Goal: Communication & Community: Participate in discussion

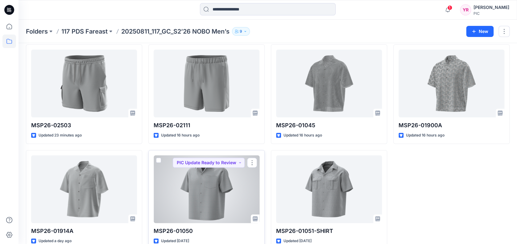
scroll to position [37, 0]
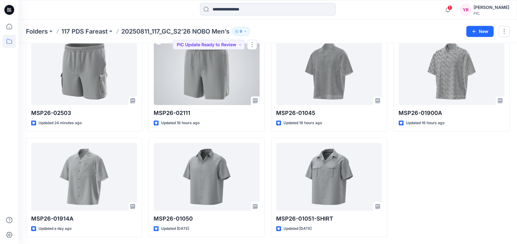
click at [217, 73] on div at bounding box center [207, 71] width 106 height 68
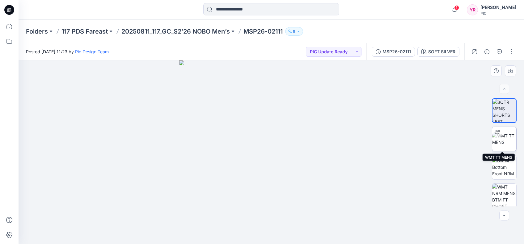
click at [503, 138] on img at bounding box center [504, 139] width 24 height 13
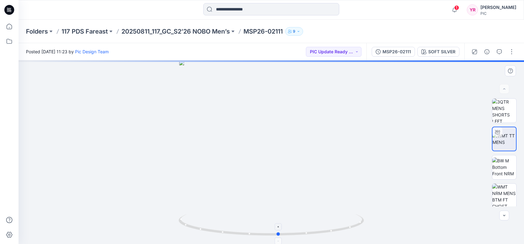
drag, startPoint x: 272, startPoint y: 236, endPoint x: 279, endPoint y: 236, distance: 7.4
click at [279, 236] on icon at bounding box center [271, 226] width 187 height 23
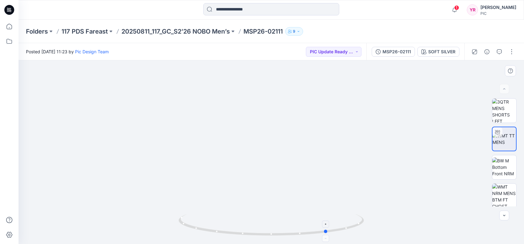
drag, startPoint x: 280, startPoint y: 235, endPoint x: 329, endPoint y: 234, distance: 49.1
click at [329, 234] on icon at bounding box center [271, 226] width 187 height 23
click at [397, 122] on img at bounding box center [271, 48] width 602 height 393
click at [272, 167] on img at bounding box center [271, 48] width 602 height 393
drag, startPoint x: 272, startPoint y: 167, endPoint x: 269, endPoint y: 165, distance: 3.3
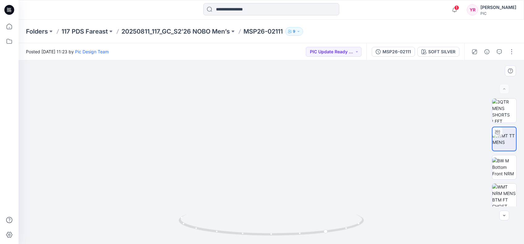
click at [272, 167] on img at bounding box center [271, 48] width 602 height 393
drag, startPoint x: 279, startPoint y: 133, endPoint x: 210, endPoint y: 136, distance: 68.9
click at [210, 136] on img at bounding box center [223, 49] width 602 height 391
click at [501, 52] on button "button" at bounding box center [499, 52] width 10 height 10
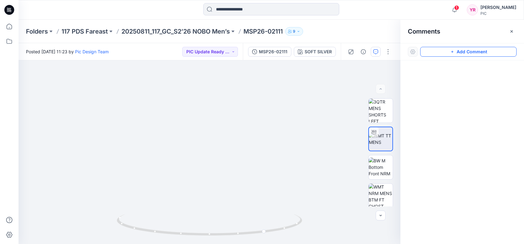
click at [452, 50] on icon "button" at bounding box center [451, 51] width 5 height 5
click at [109, 159] on div "1" at bounding box center [210, 153] width 382 height 184
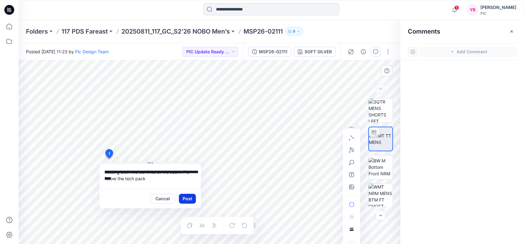
type textarea "**********"
click at [190, 196] on button "Post" at bounding box center [187, 199] width 17 height 10
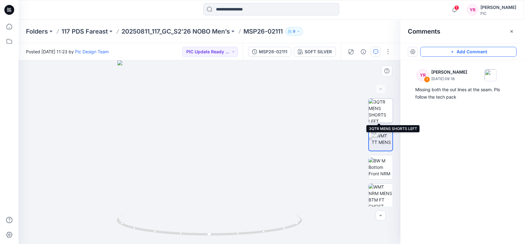
click at [371, 113] on img at bounding box center [380, 111] width 24 height 24
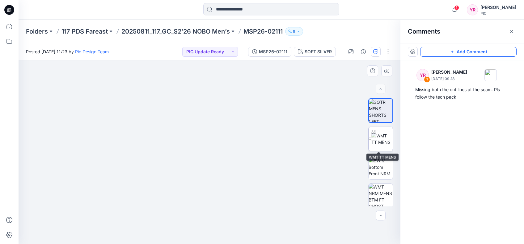
click at [374, 142] on img at bounding box center [381, 139] width 21 height 13
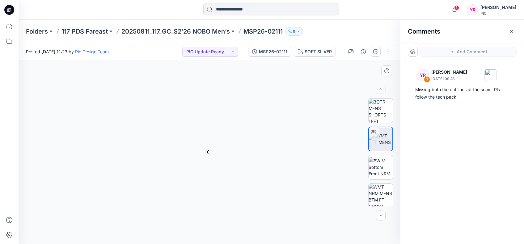
click at [380, 137] on img at bounding box center [381, 139] width 21 height 13
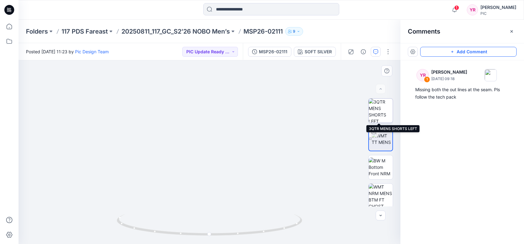
click at [375, 114] on img at bounding box center [380, 111] width 24 height 24
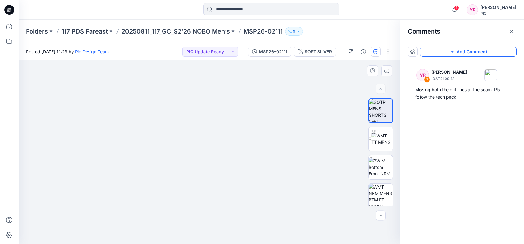
drag, startPoint x: 151, startPoint y: 142, endPoint x: 157, endPoint y: 148, distance: 8.7
click at [157, 148] on img at bounding box center [215, 47] width 617 height 395
click at [375, 139] on img at bounding box center [381, 139] width 21 height 13
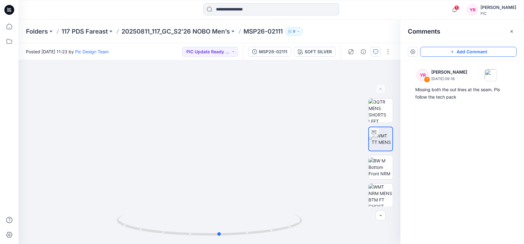
drag, startPoint x: 210, startPoint y: 235, endPoint x: 405, endPoint y: 217, distance: 196.2
click at [405, 217] on div "SOFT SILVER Loading... Material Properties Loading... 2 Comments Add Comment YR…" at bounding box center [271, 153] width 505 height 184
click at [375, 53] on icon "button" at bounding box center [375, 51] width 5 height 5
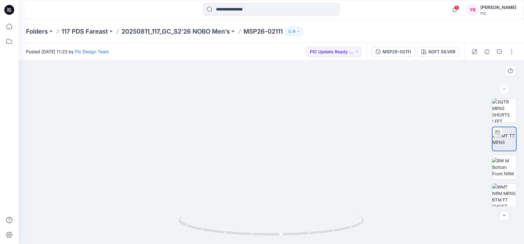
click at [273, 115] on img at bounding box center [271, 48] width 602 height 393
click at [499, 52] on icon "button" at bounding box center [498, 51] width 5 height 5
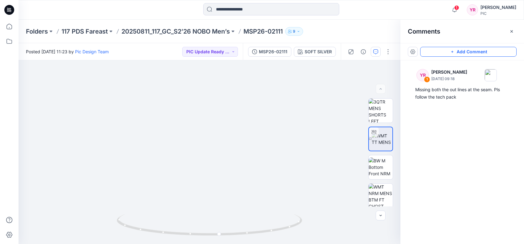
click at [449, 50] on button "Add Comment" at bounding box center [468, 52] width 96 height 10
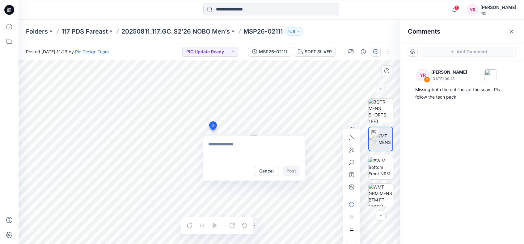
click at [212, 131] on div "2 Cancel Post Layer 1" at bounding box center [210, 153] width 382 height 184
type textarea "**********"
click at [292, 170] on button "Post" at bounding box center [290, 171] width 17 height 10
click at [375, 113] on img at bounding box center [380, 111] width 24 height 24
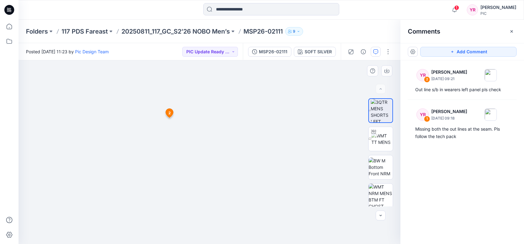
drag, startPoint x: 204, startPoint y: 118, endPoint x: 169, endPoint y: 113, distance: 35.8
click at [246, 170] on img at bounding box center [209, 44] width 617 height 401
click at [292, 148] on img at bounding box center [210, 43] width 617 height 401
click at [294, 101] on img at bounding box center [209, 153] width 184 height 184
drag, startPoint x: 248, startPoint y: 122, endPoint x: 261, endPoint y: 198, distance: 77.1
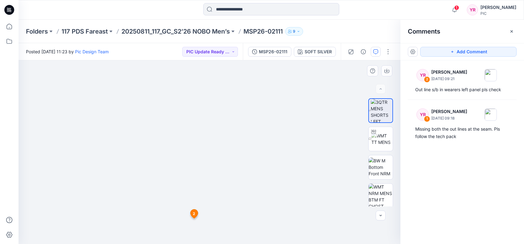
click at [261, 198] on img at bounding box center [224, 127] width 467 height 233
